Goal: Task Accomplishment & Management: Complete application form

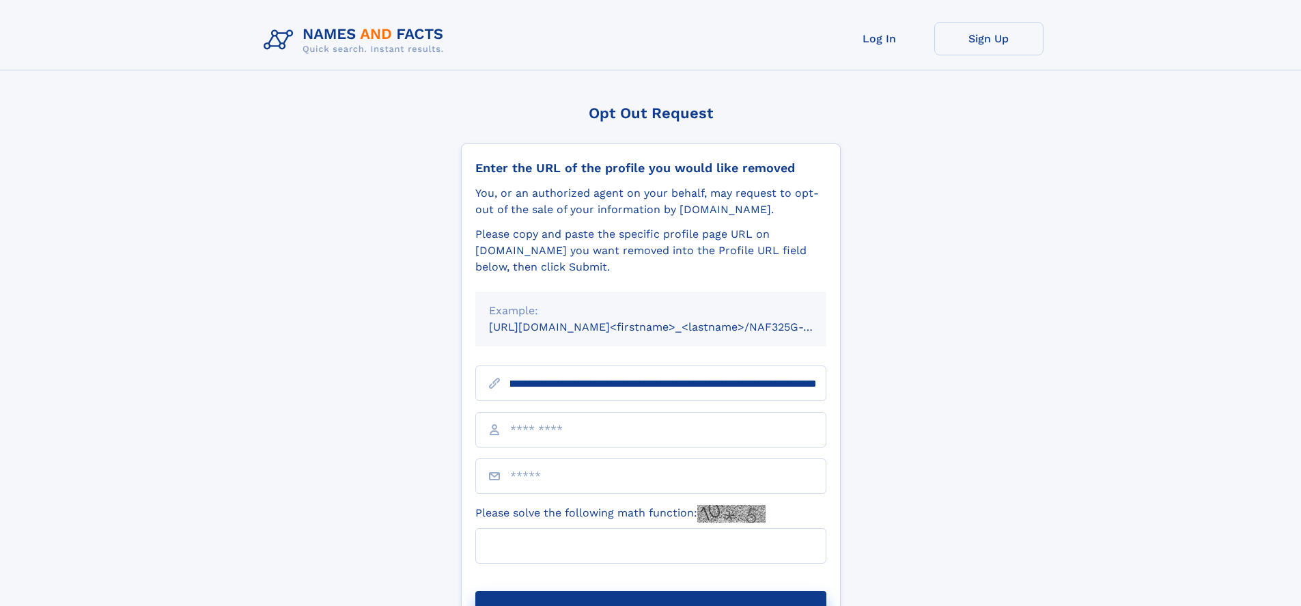
scroll to position [0, 150]
type input "**********"
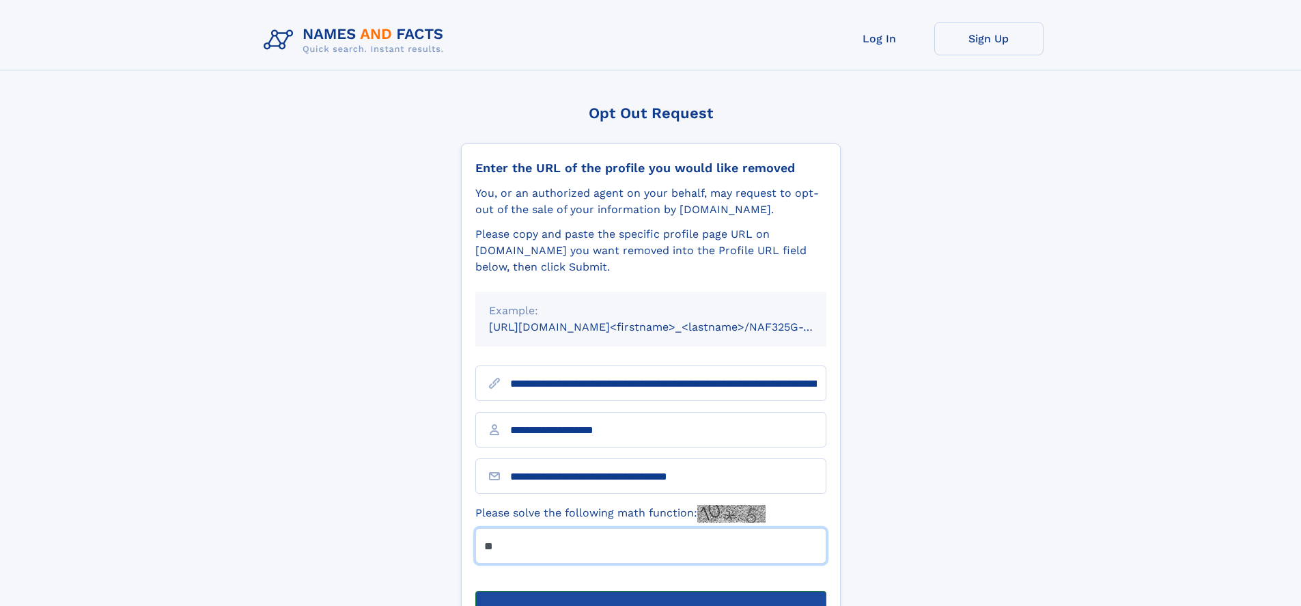
type input "**"
click at [650, 591] on button "Submit Opt Out Request" at bounding box center [650, 613] width 351 height 44
